Goal: Task Accomplishment & Management: Use online tool/utility

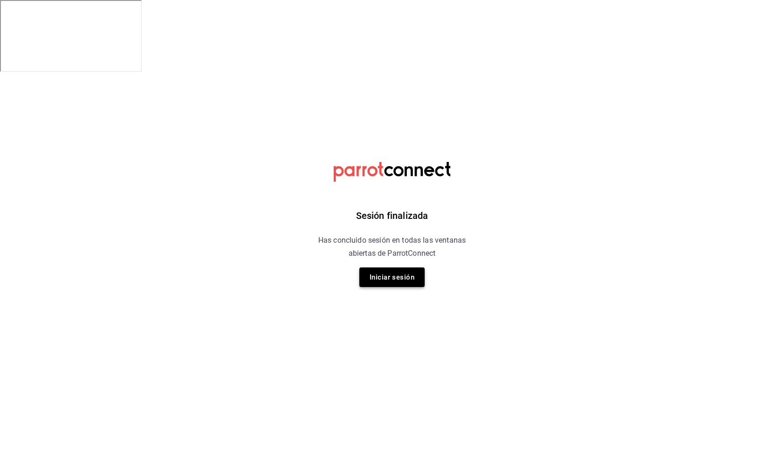
click at [397, 284] on button "Iniciar sesión" at bounding box center [391, 277] width 65 height 20
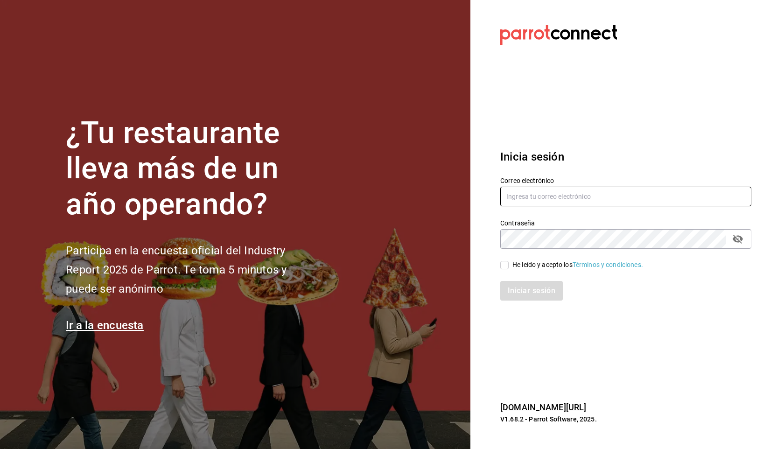
type input "[EMAIL_ADDRESS][DOMAIN_NAME]"
click at [503, 270] on div "Iniciar sesión" at bounding box center [620, 285] width 262 height 31
click at [505, 267] on input "He leído y acepto los Términos y condiciones." at bounding box center [504, 265] width 8 height 8
checkbox input "true"
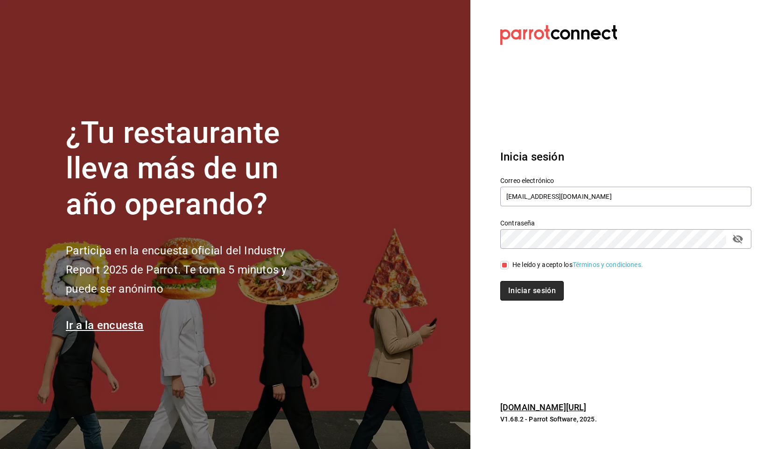
click at [544, 288] on button "Iniciar sesión" at bounding box center [531, 291] width 63 height 20
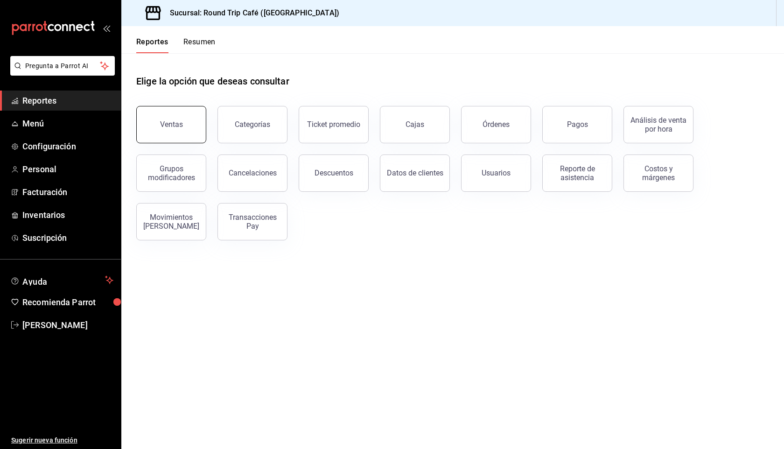
click at [152, 120] on button "Ventas" at bounding box center [171, 124] width 70 height 37
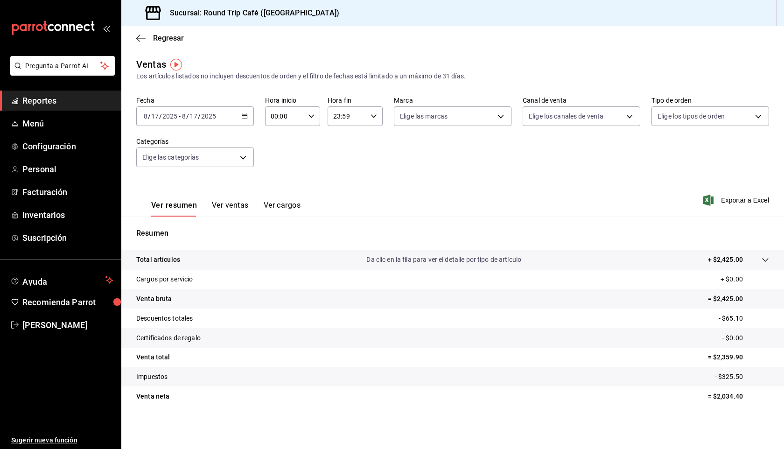
click at [242, 118] on \(Stroke\) "button" at bounding box center [245, 116] width 6 height 5
click at [192, 226] on span "Rango de fechas" at bounding box center [180, 228] width 72 height 10
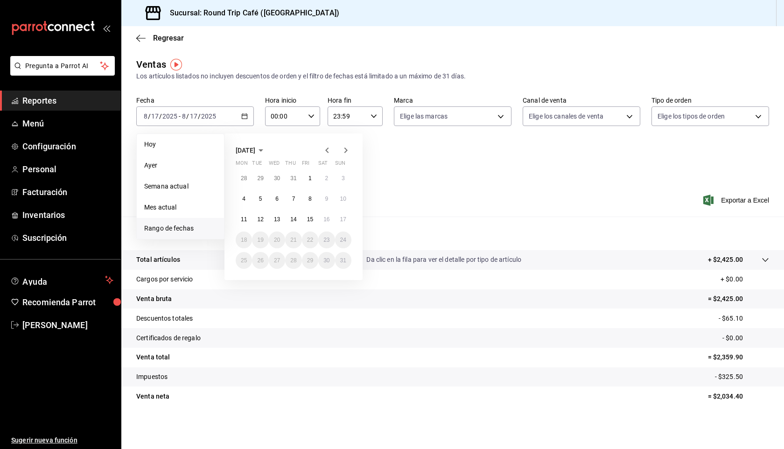
click at [328, 154] on icon "button" at bounding box center [326, 150] width 11 height 11
click at [260, 219] on abbr "15" at bounding box center [260, 219] width 6 height 7
click at [348, 155] on icon "button" at bounding box center [345, 150] width 11 height 11
click at [435, 197] on div "Ver resumen Ver ventas Ver cargos Exportar a Excel" at bounding box center [452, 197] width 662 height 38
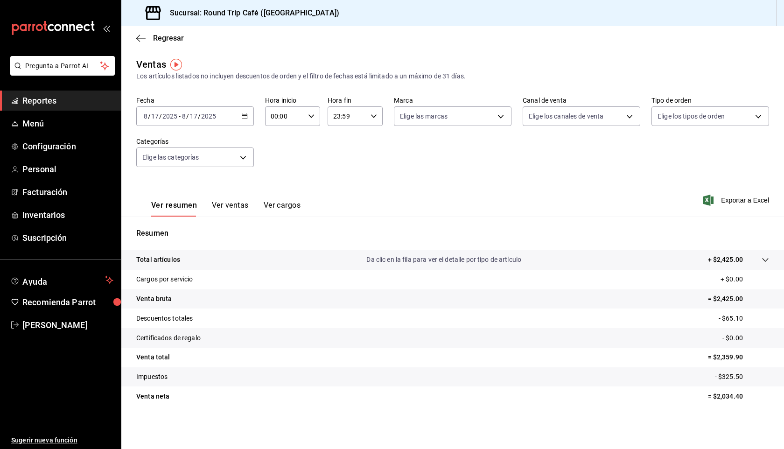
click at [249, 124] on div "2025-08-17 8 / 17 / 2025 - 2025-08-17 8 / 17 / 2025" at bounding box center [195, 116] width 118 height 20
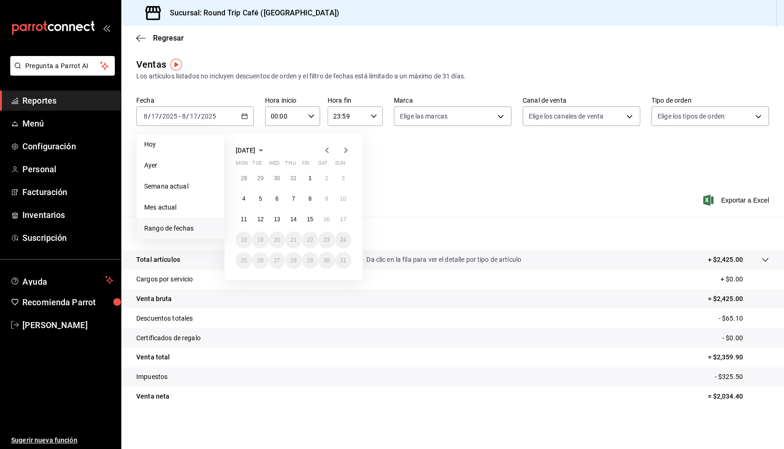
click at [327, 154] on icon "button" at bounding box center [326, 150] width 11 height 11
click at [265, 221] on button "15" at bounding box center [260, 219] width 16 height 17
click at [348, 153] on icon "button" at bounding box center [345, 150] width 11 height 11
click at [322, 145] on icon "button" at bounding box center [326, 150] width 11 height 11
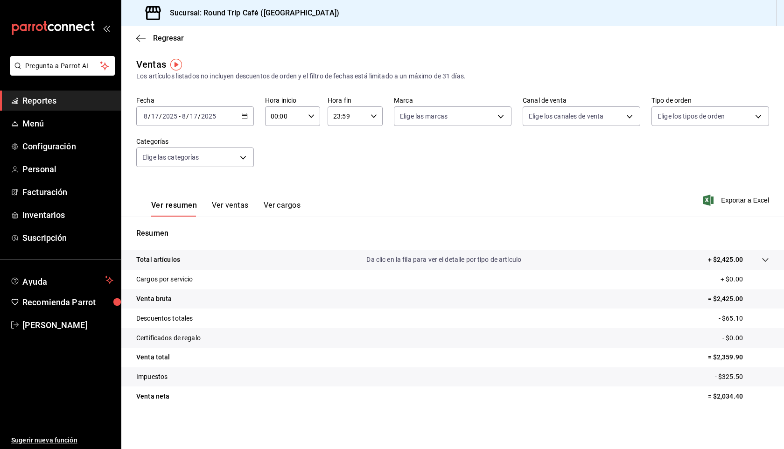
click at [246, 118] on icon "button" at bounding box center [244, 116] width 7 height 7
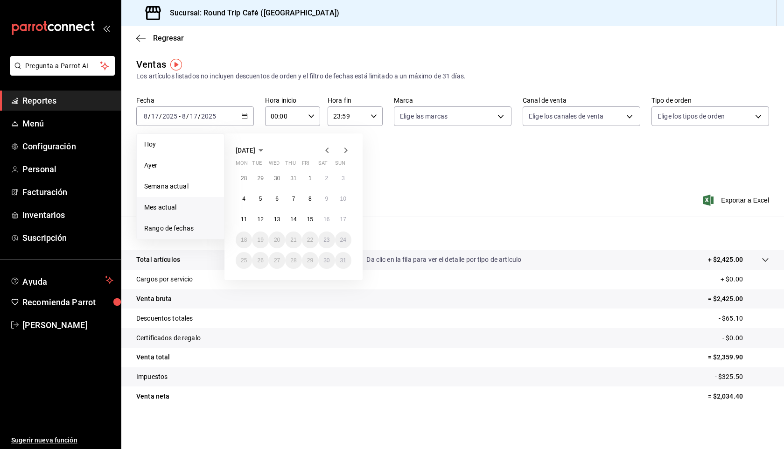
click at [174, 209] on span "Mes actual" at bounding box center [180, 207] width 72 height 10
